Goal: Go to known website: Access a specific website the user already knows

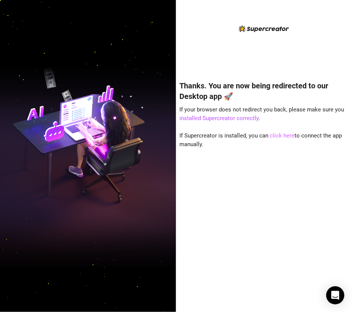
click at [274, 134] on link "click here" at bounding box center [282, 135] width 25 height 7
click at [276, 136] on link "click here" at bounding box center [282, 135] width 25 height 7
click at [280, 136] on link "click here" at bounding box center [282, 135] width 25 height 7
click at [252, 176] on div "Thanks. You are now being redirected to our Desktop app 🚀 If your browser does …" at bounding box center [264, 185] width 169 height 230
click at [277, 135] on link "click here" at bounding box center [282, 135] width 25 height 7
